Goal: Find specific page/section: Find specific page/section

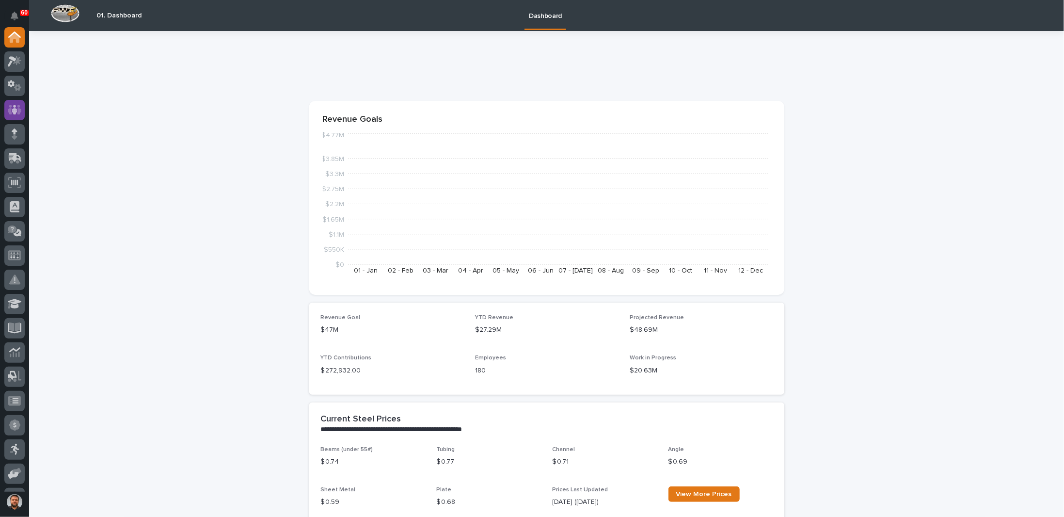
click at [18, 109] on icon at bounding box center [15, 110] width 14 height 10
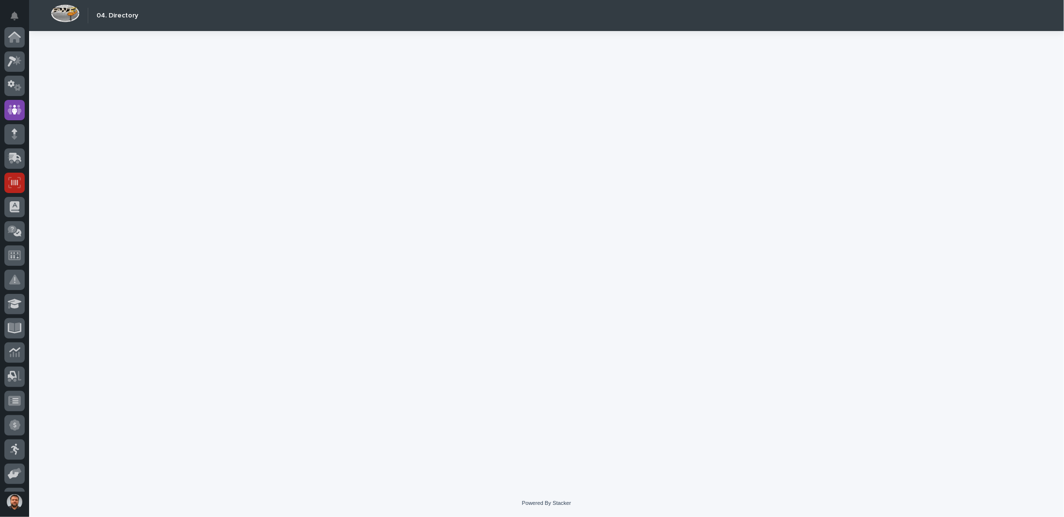
scroll to position [73, 0]
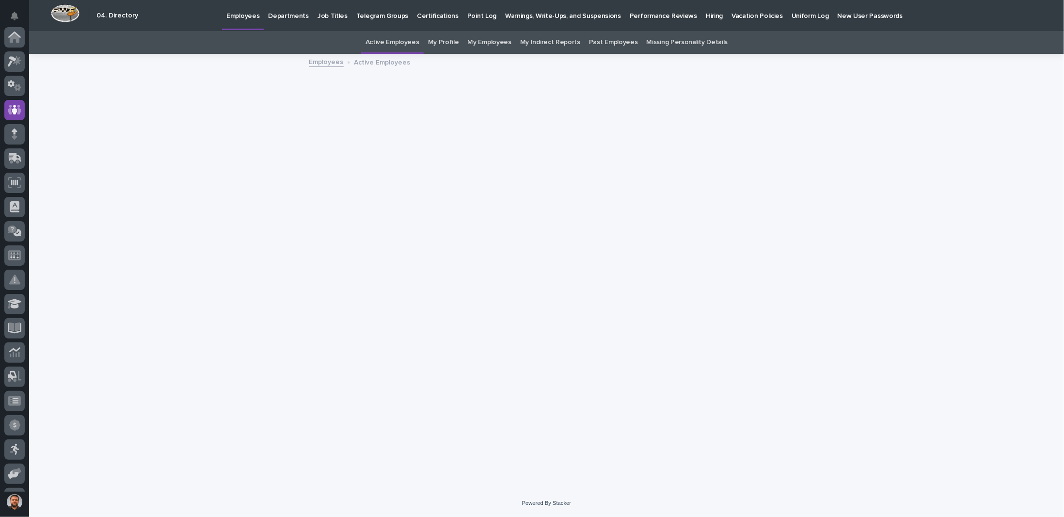
scroll to position [73, 0]
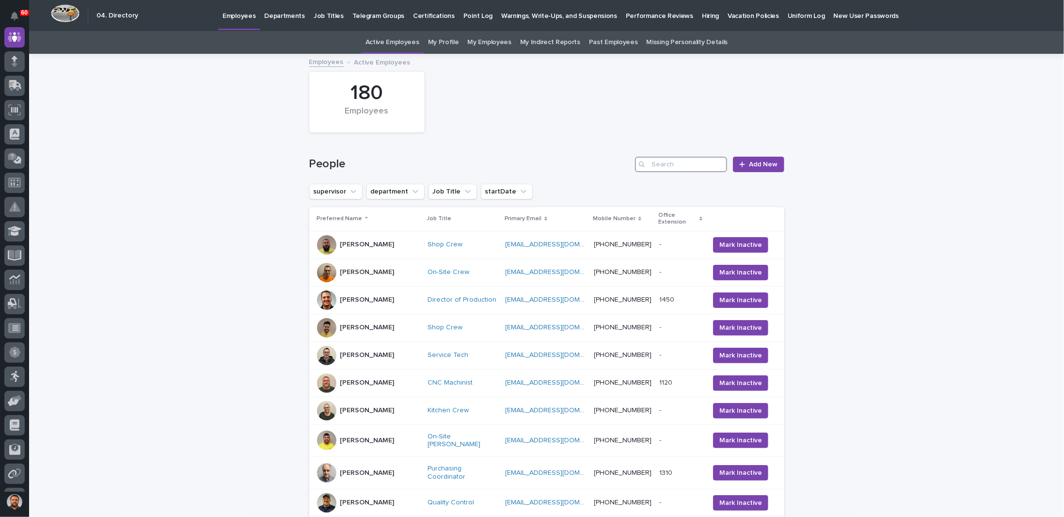
click at [675, 166] on input "Search" at bounding box center [681, 165] width 92 height 16
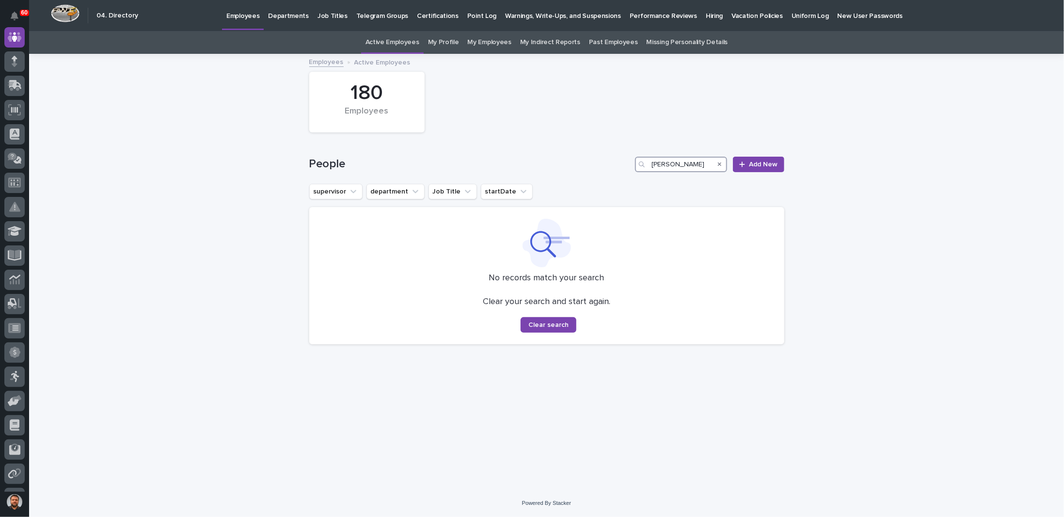
click at [682, 162] on input "[PERSON_NAME]" at bounding box center [681, 165] width 92 height 16
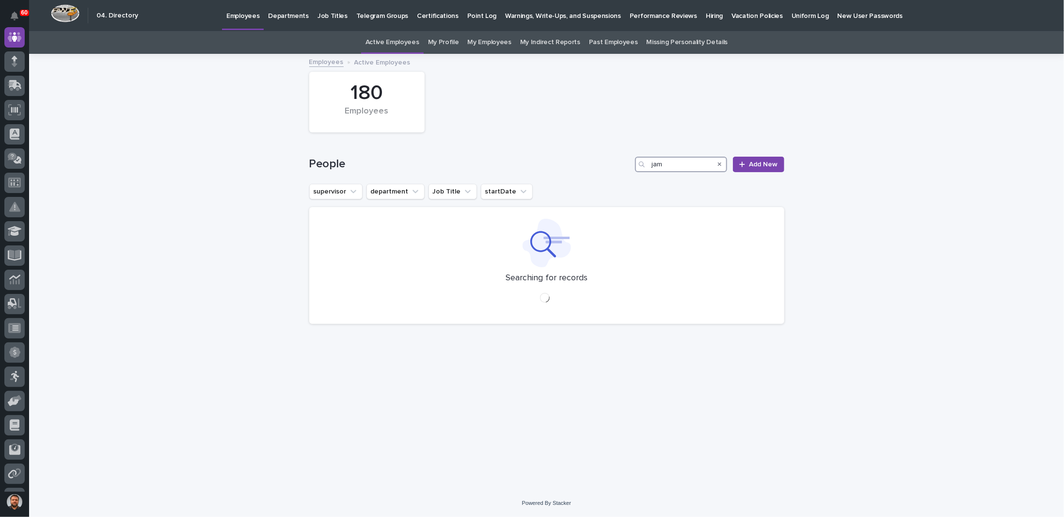
type input "jam"
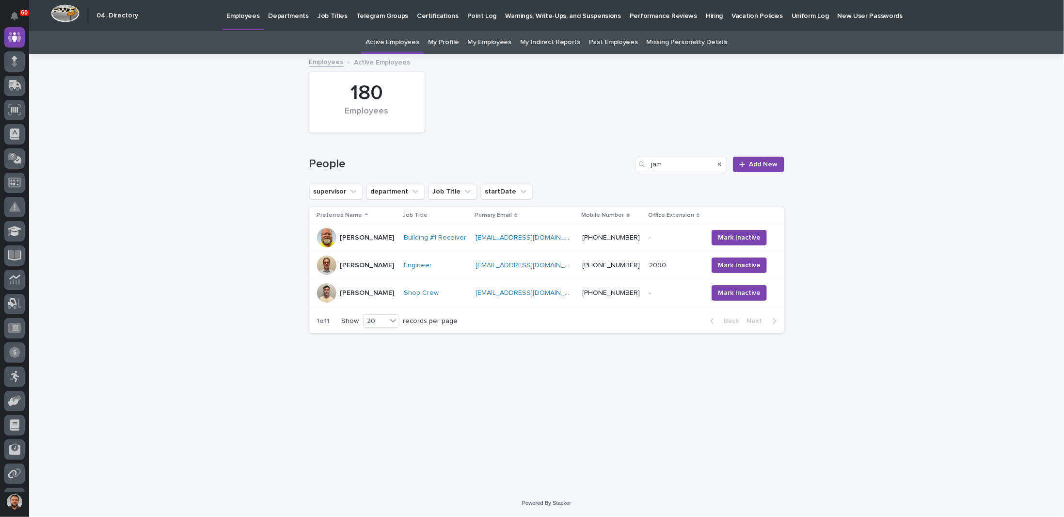
click at [468, 267] on div "Engineer" at bounding box center [436, 265] width 64 height 8
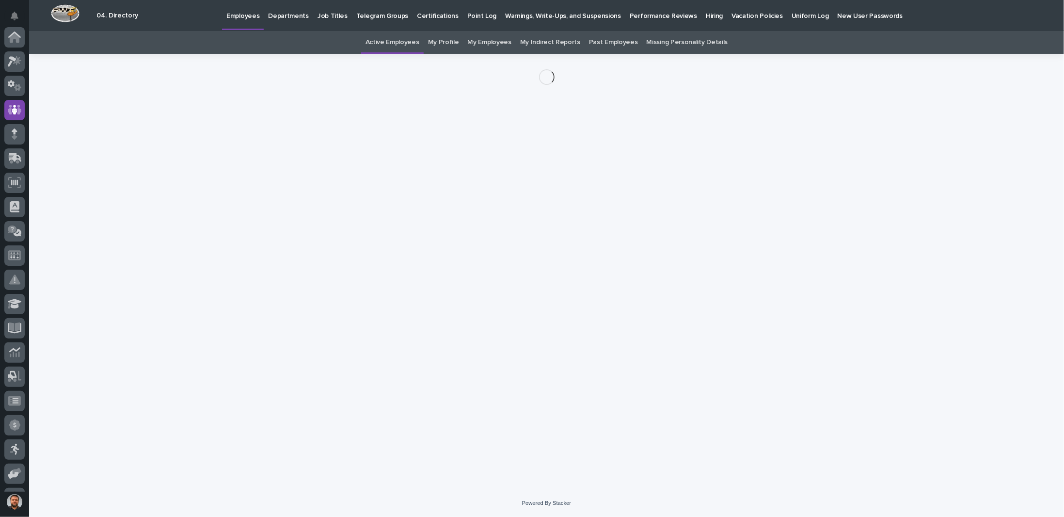
scroll to position [73, 0]
